Goal: Information Seeking & Learning: Learn about a topic

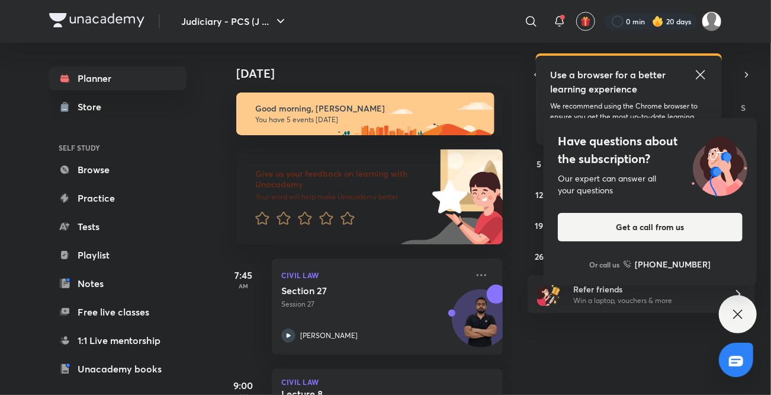
click at [689, 312] on icon at bounding box center [738, 314] width 14 height 14
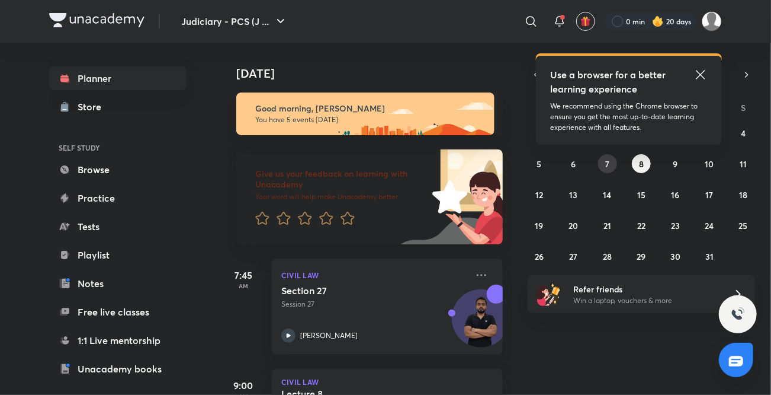
click at [607, 164] on abbr "7" at bounding box center [608, 163] width 4 height 11
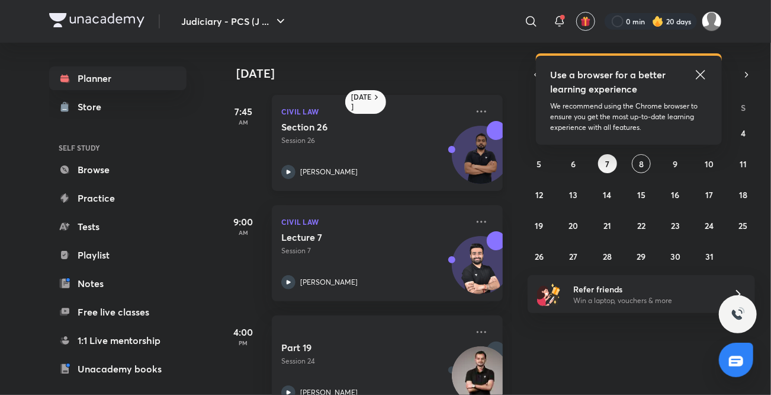
click at [286, 172] on icon at bounding box center [288, 172] width 14 height 14
